Goal: Task Accomplishment & Management: Manage account settings

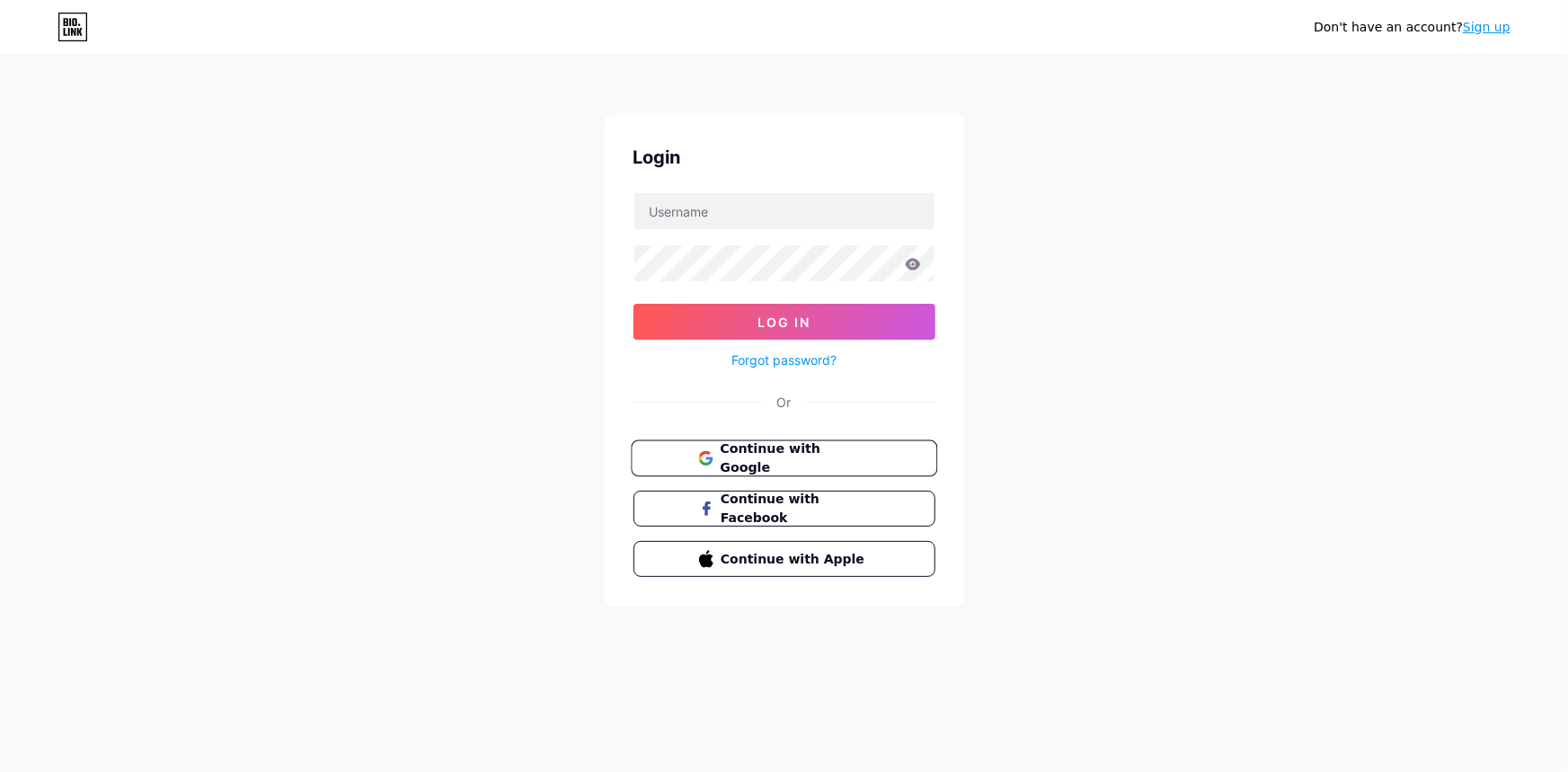
click at [791, 458] on span "Continue with Google" at bounding box center [794, 458] width 150 height 38
